Goal: Transaction & Acquisition: Share content

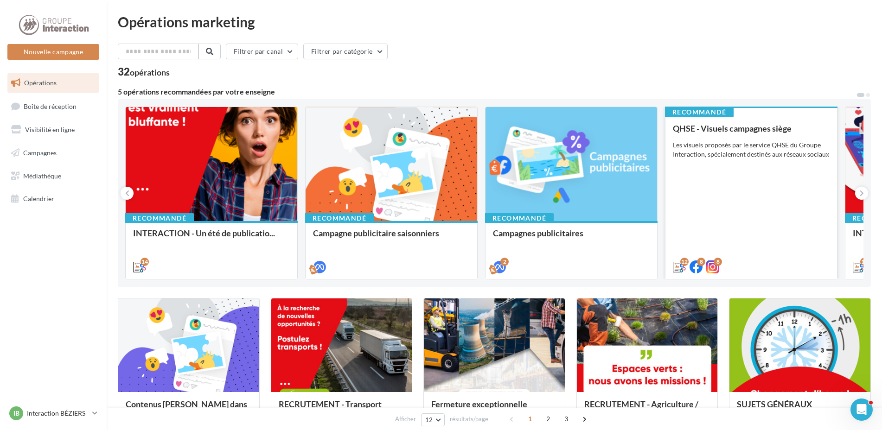
click at [712, 181] on div "QHSE - Visuels campagnes siège Les visuels proposés par le service QHSE du Grou…" at bounding box center [751, 197] width 157 height 147
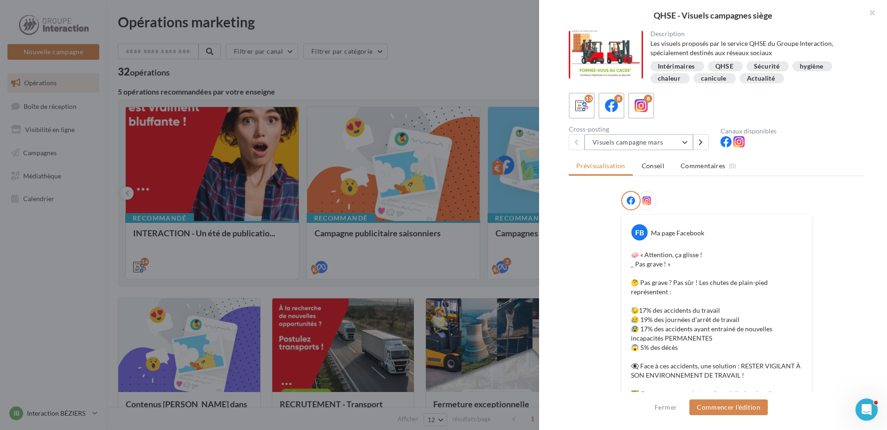
click at [644, 147] on button "Visuels campagne mars" at bounding box center [638, 142] width 109 height 16
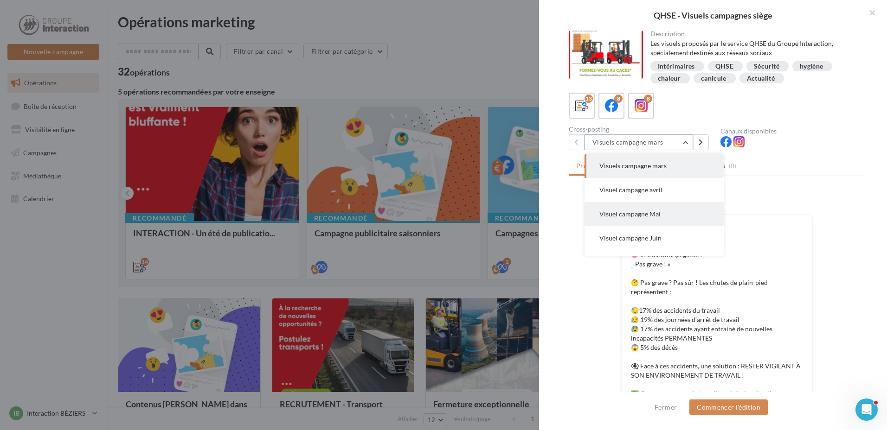
scroll to position [46, 0]
click at [622, 213] on span "Visuel campagne Juillet" at bounding box center [633, 216] width 68 height 8
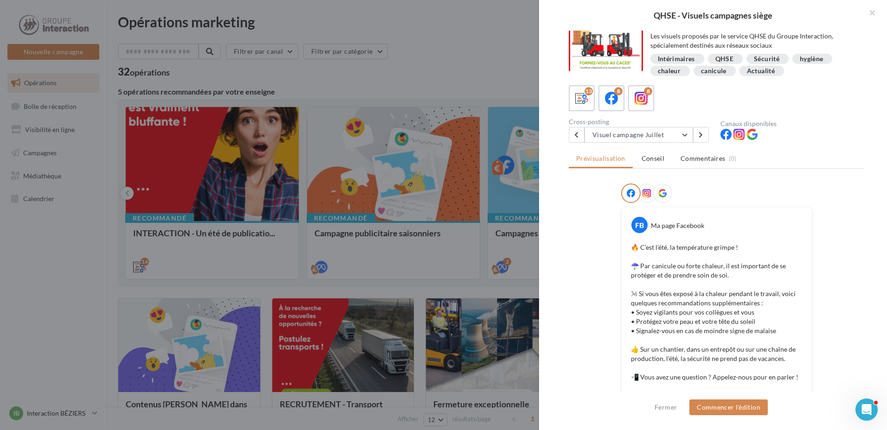
scroll to position [54, 0]
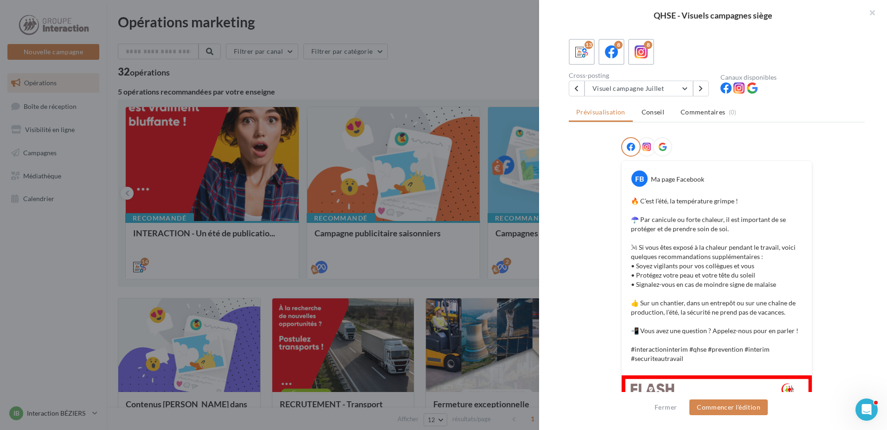
click at [672, 132] on div "Prévisualisation Conseil Commentaires (0) FB Ma page Facebook 🔥 C’est l’été, la…" at bounding box center [717, 229] width 296 height 250
click at [687, 132] on div "Prévisualisation Conseil Commentaires (0) FB Ma page Facebook 🔥 C’est l’été, la…" at bounding box center [717, 229] width 296 height 250
click at [668, 278] on p "🔥 C’est l’été, la température grimpe ! ☂️ Par canicule ou forte chaleur, il est…" at bounding box center [717, 280] width 172 height 167
click at [668, 277] on p "🔥 C’est l’été, la température grimpe ! ☂️ Par canicule ou forte chaleur, il est…" at bounding box center [717, 280] width 172 height 167
click at [668, 273] on p "🔥 C’est l’été, la température grimpe ! ☂️ Par canicule ou forte chaleur, il est…" at bounding box center [717, 280] width 172 height 167
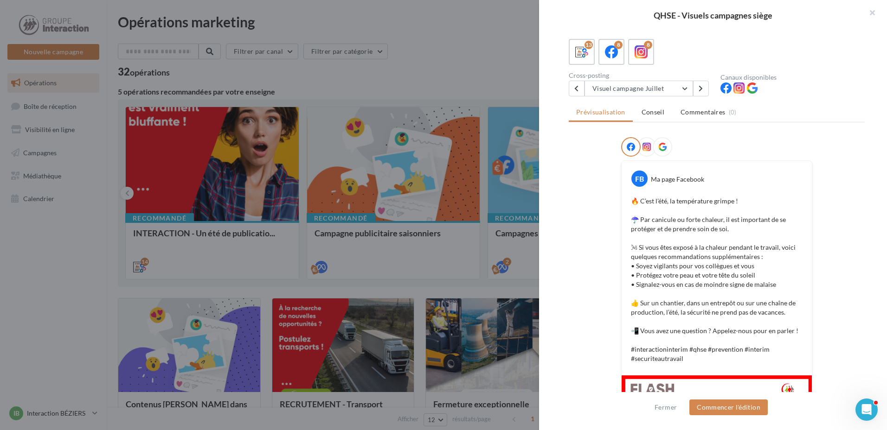
click at [685, 131] on div "Prévisualisation Conseil Commentaires (0) FB Ma page Facebook 🔥 C’est l’été, la…" at bounding box center [717, 229] width 296 height 250
click at [698, 133] on div "Prévisualisation Conseil Commentaires (0) FB Ma page Facebook 🔥 C’est l’été, la…" at bounding box center [717, 229] width 296 height 250
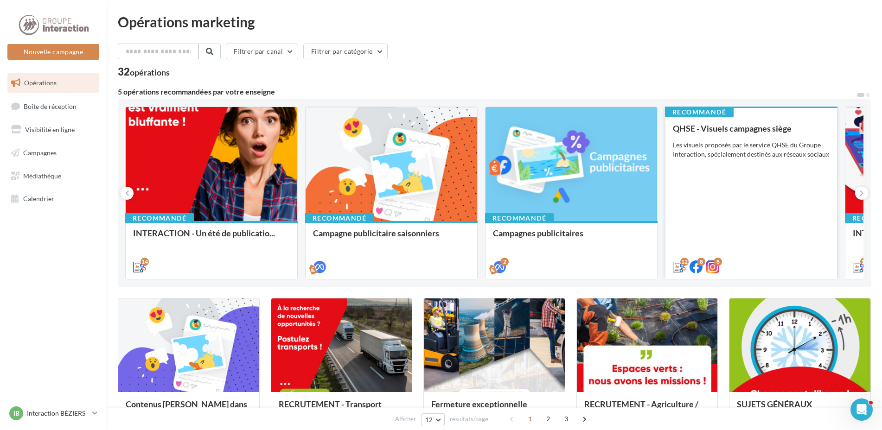
click at [727, 237] on div "QHSE - Visuels campagnes siège Les visuels proposés par le service QHSE du Grou…" at bounding box center [751, 197] width 157 height 147
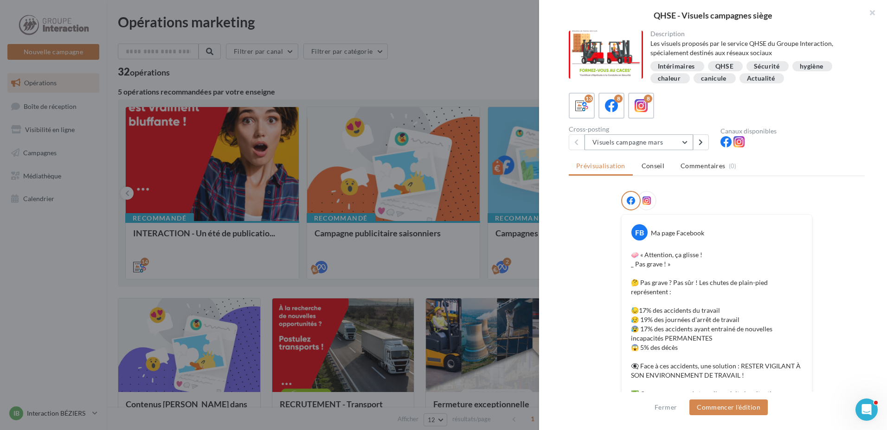
click at [683, 144] on button "Visuels campagne mars" at bounding box center [638, 142] width 109 height 16
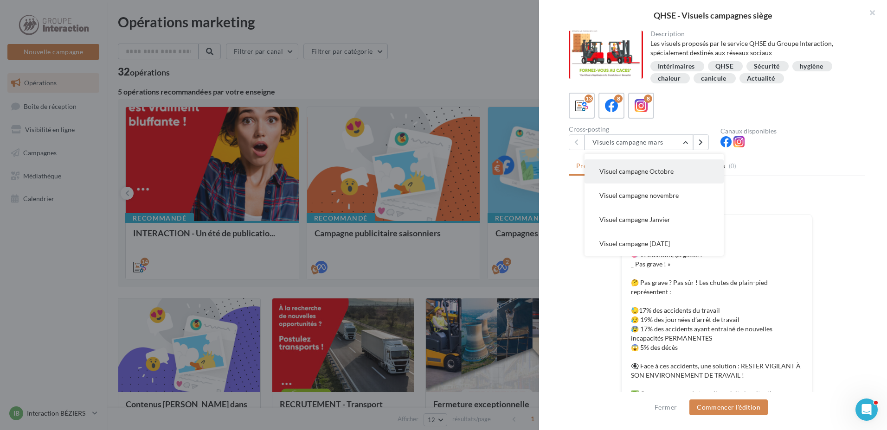
click at [644, 179] on button "Visuel campagne Octobre" at bounding box center [653, 172] width 139 height 24
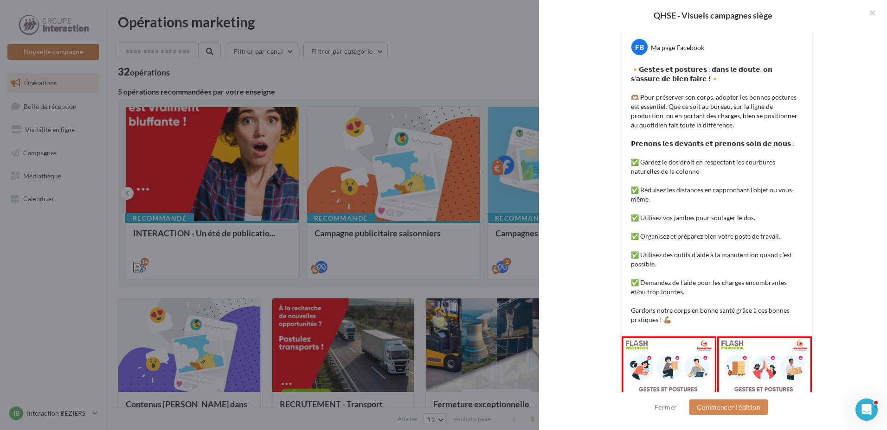
scroll to position [229, 0]
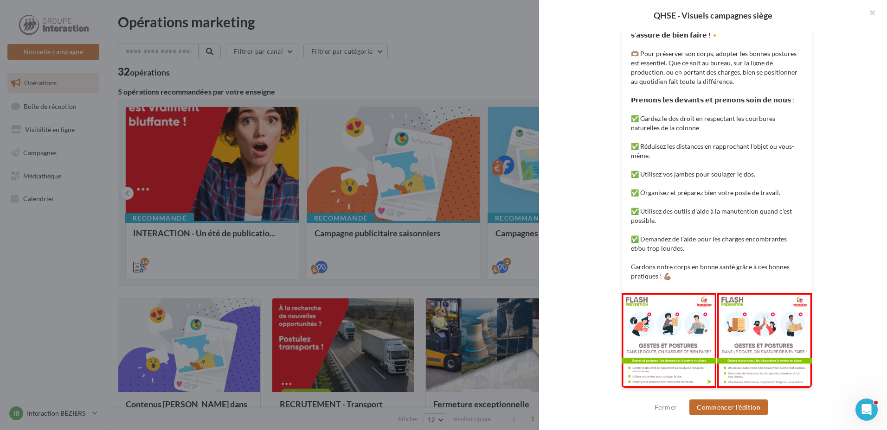
click at [724, 408] on button "Commencer l'édition" at bounding box center [728, 408] width 78 height 16
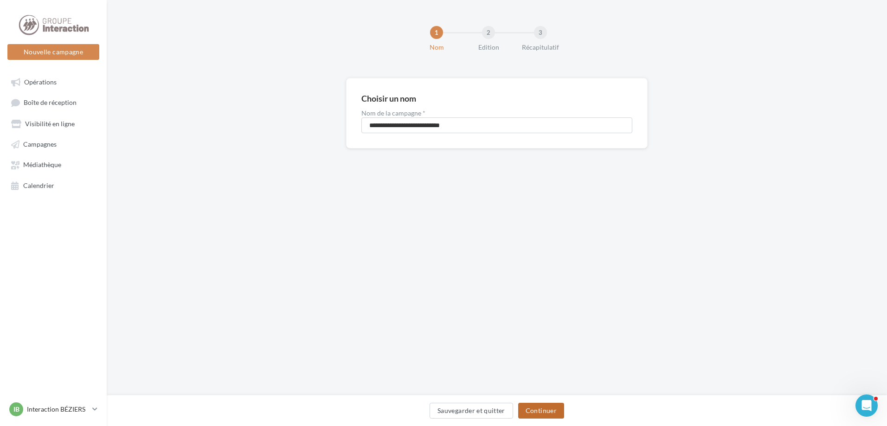
click at [547, 412] on button "Continuer" at bounding box center [541, 411] width 46 height 16
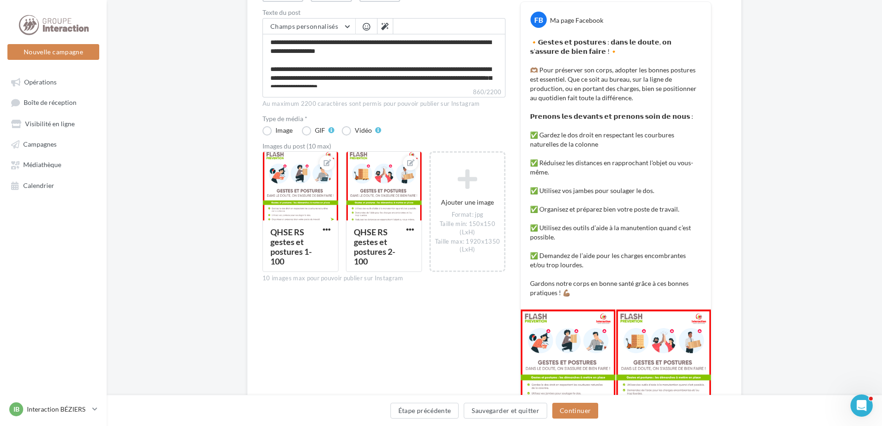
scroll to position [186, 0]
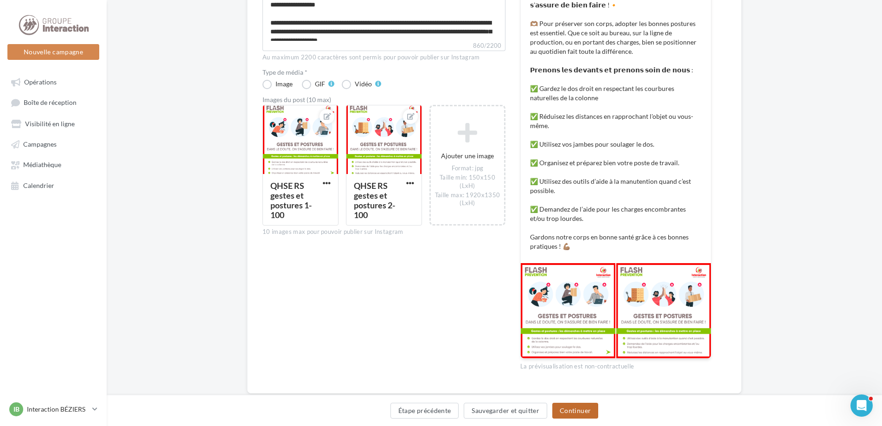
click at [571, 410] on button "Continuer" at bounding box center [575, 411] width 46 height 16
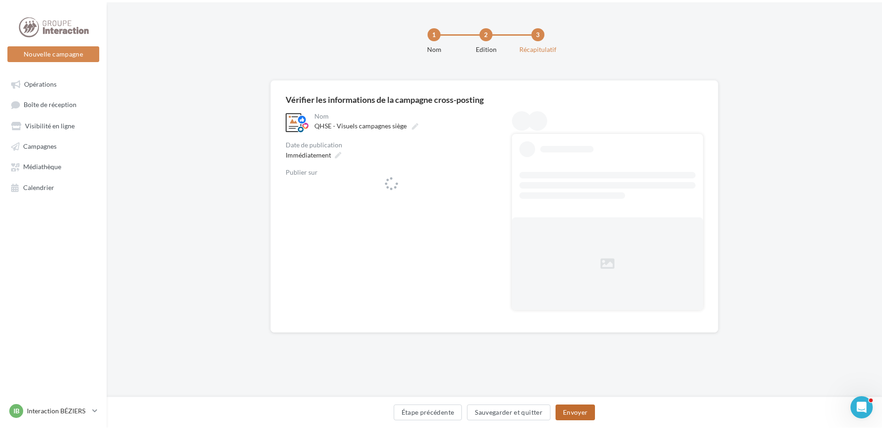
scroll to position [0, 0]
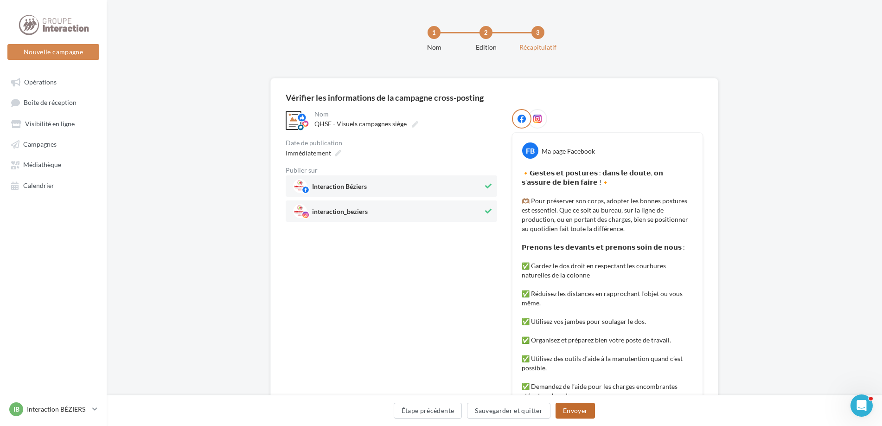
click at [569, 409] on button "Envoyer" at bounding box center [575, 411] width 39 height 16
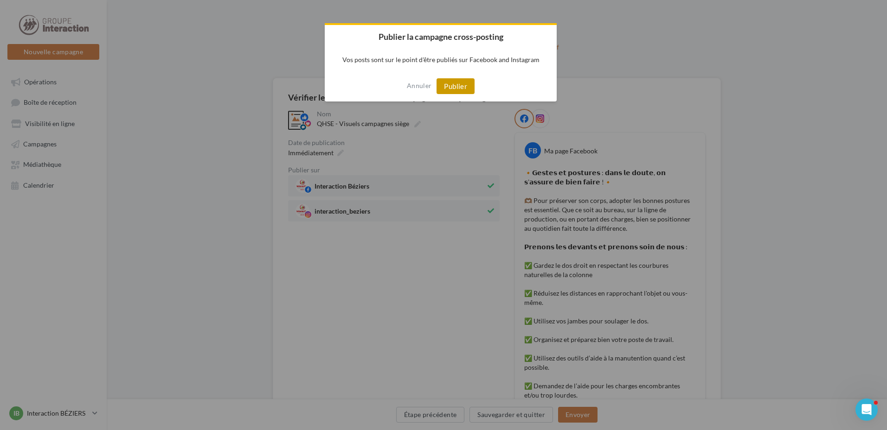
click at [456, 84] on button "Publier" at bounding box center [455, 86] width 38 height 16
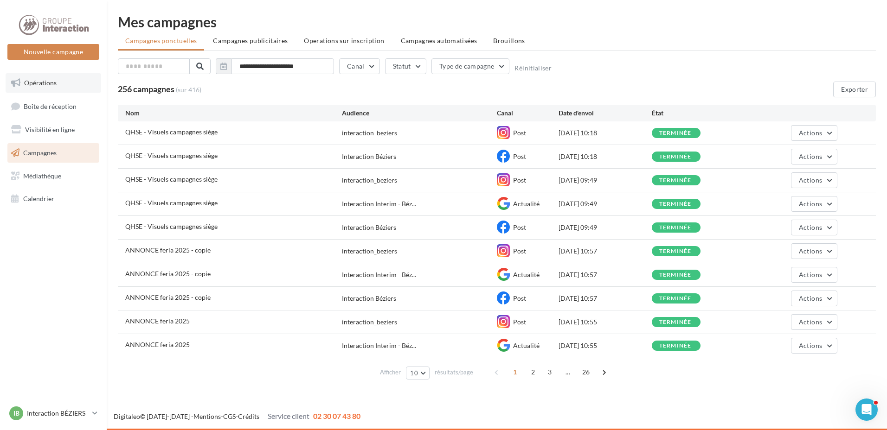
click at [34, 82] on span "Opérations" at bounding box center [40, 83] width 32 height 8
